Goal: Task Accomplishment & Management: Use online tool/utility

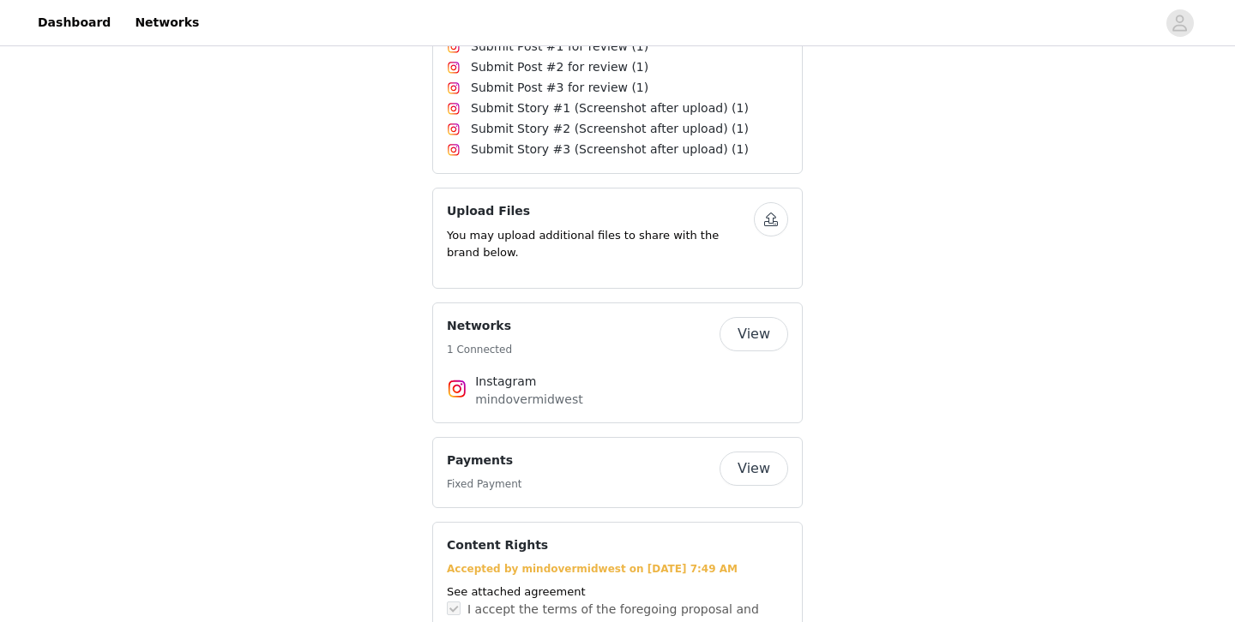
scroll to position [691, 0]
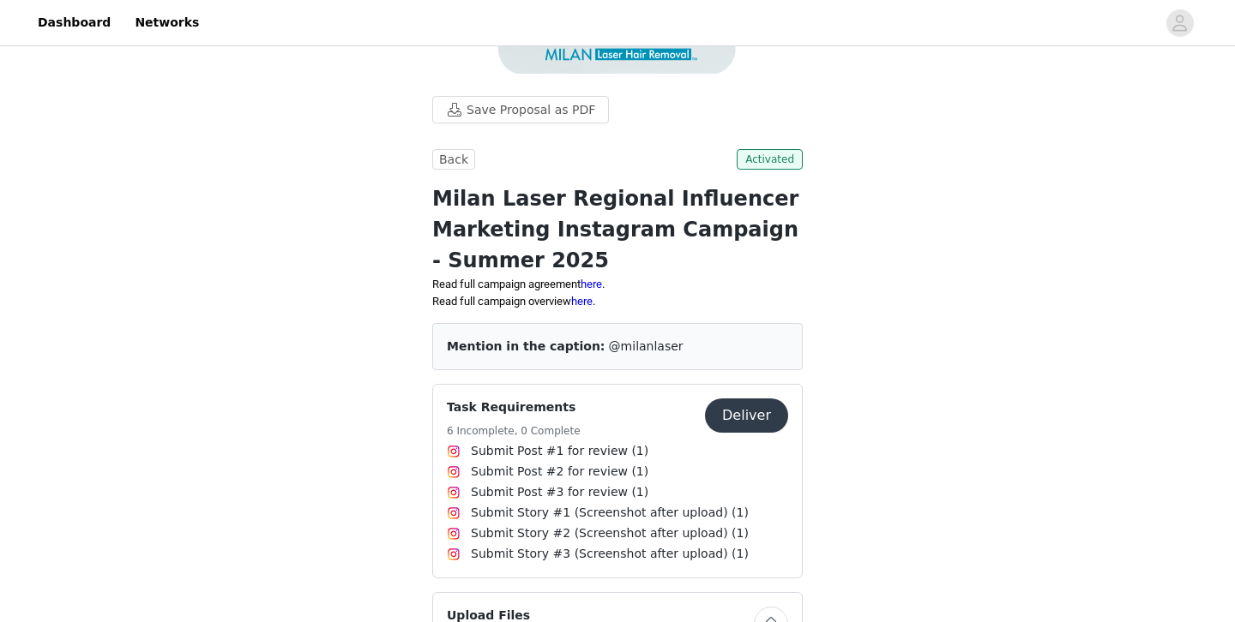
scroll to position [414, 0]
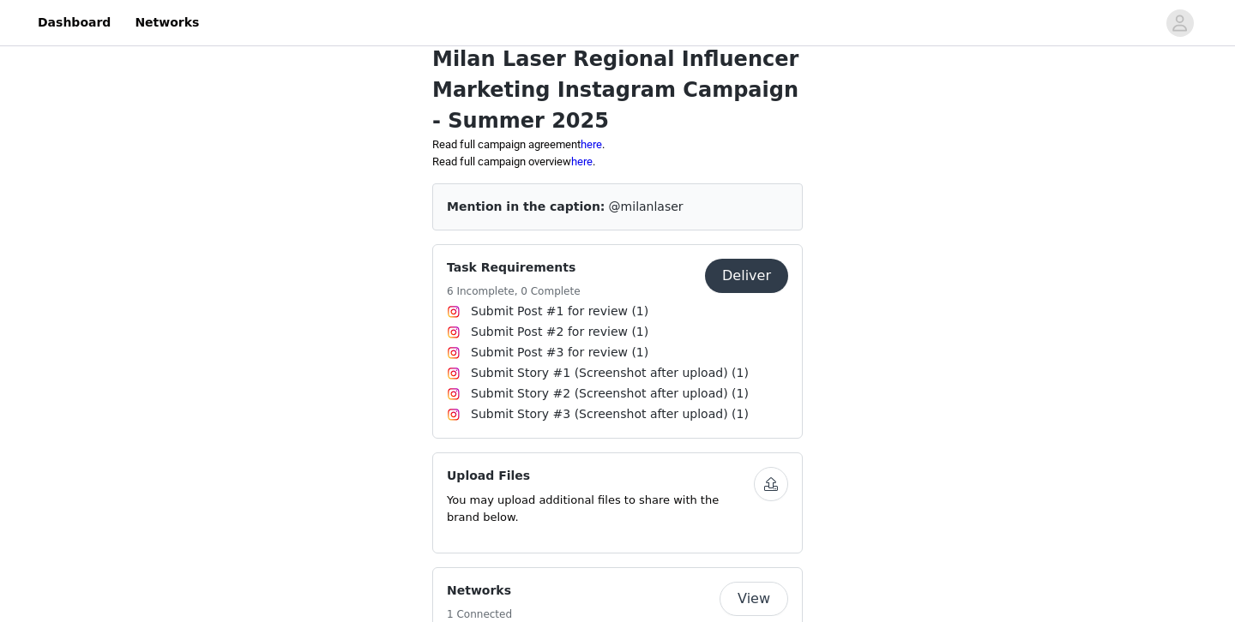
click at [766, 275] on button "Deliver" at bounding box center [746, 276] width 83 height 34
